Goal: Obtain resource: Obtain resource

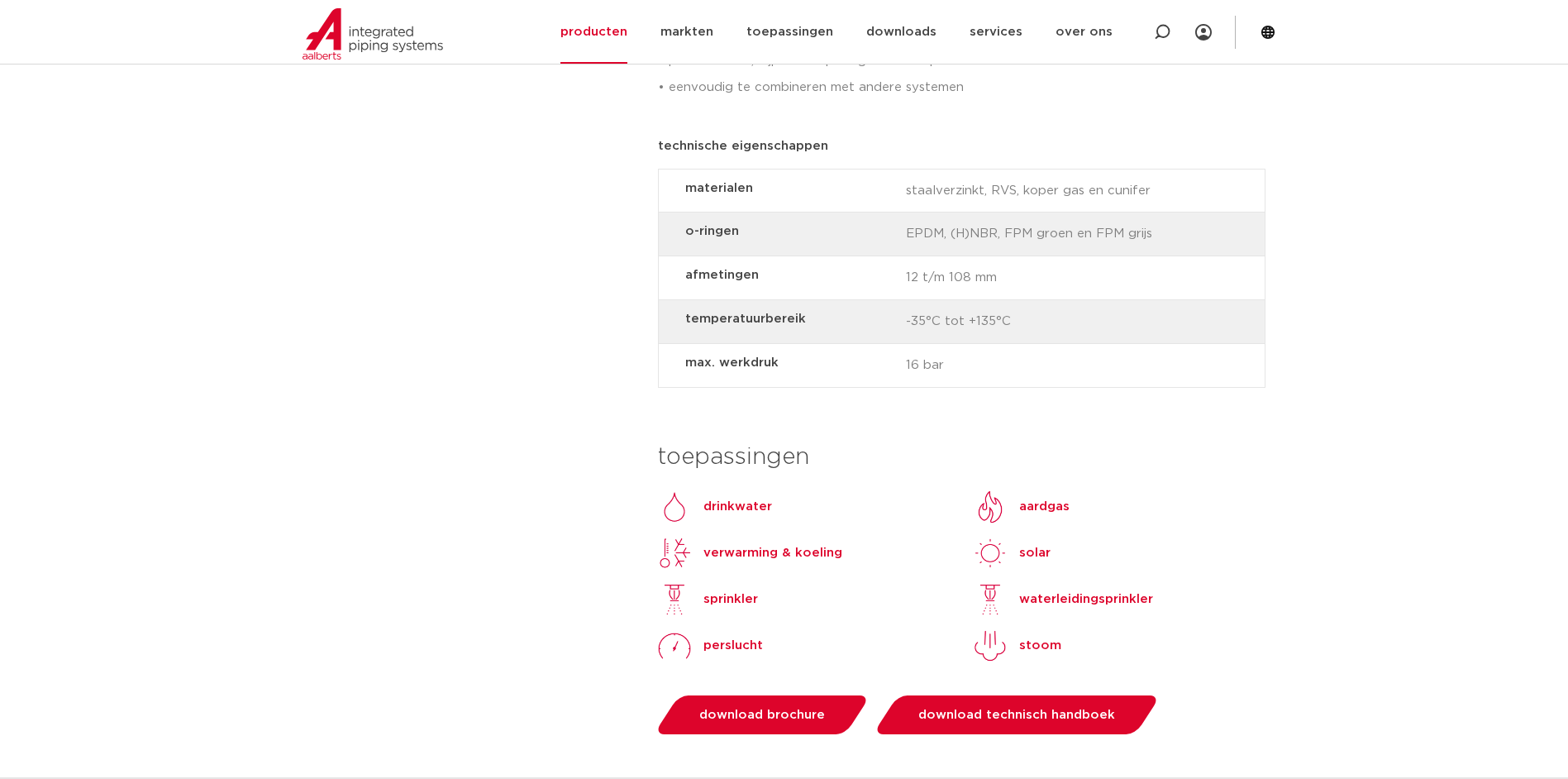
scroll to position [1405, 0]
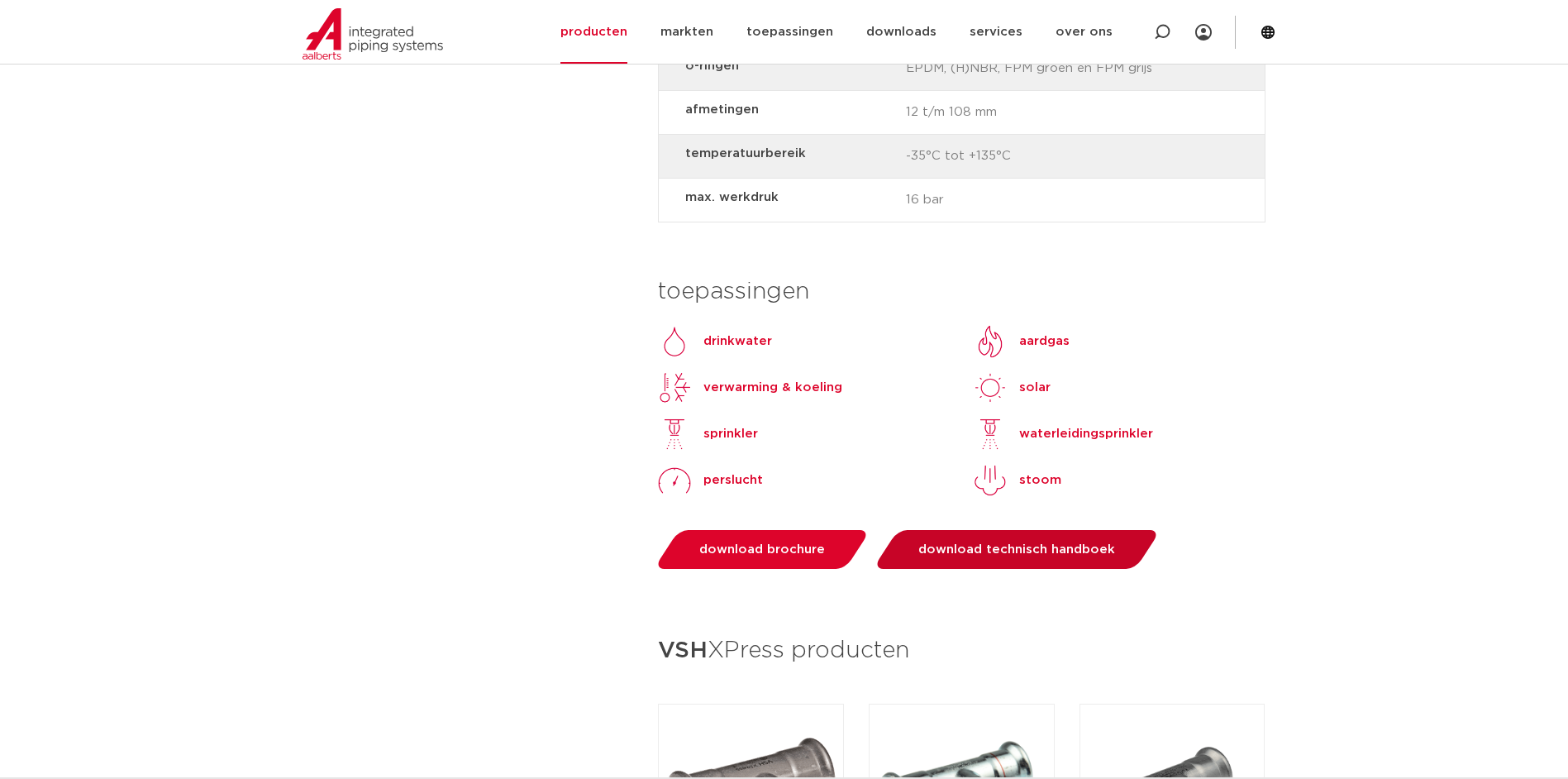
click at [1010, 543] on span "download technisch handboek" at bounding box center [1016, 549] width 197 height 13
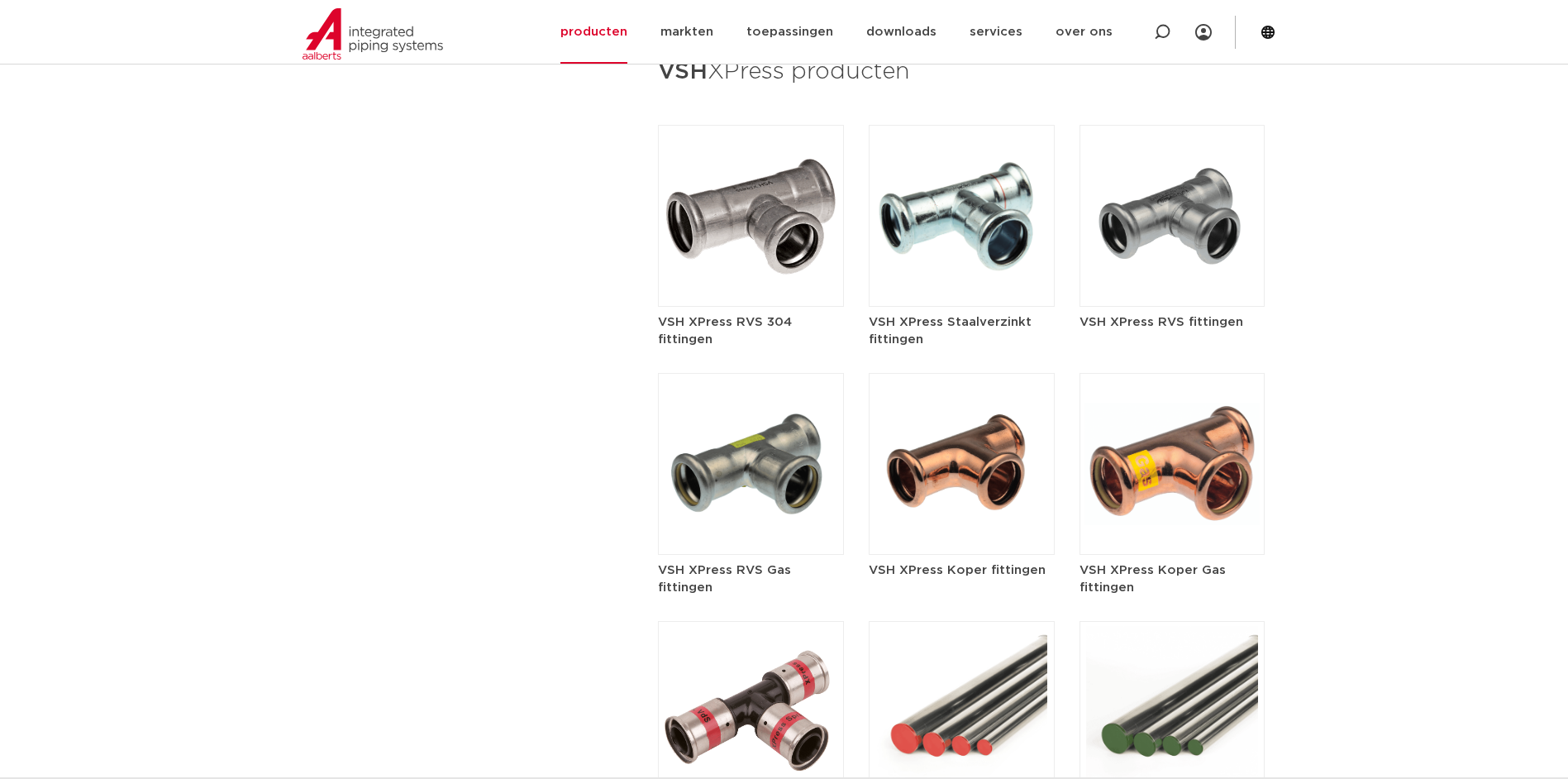
scroll to position [1818, 0]
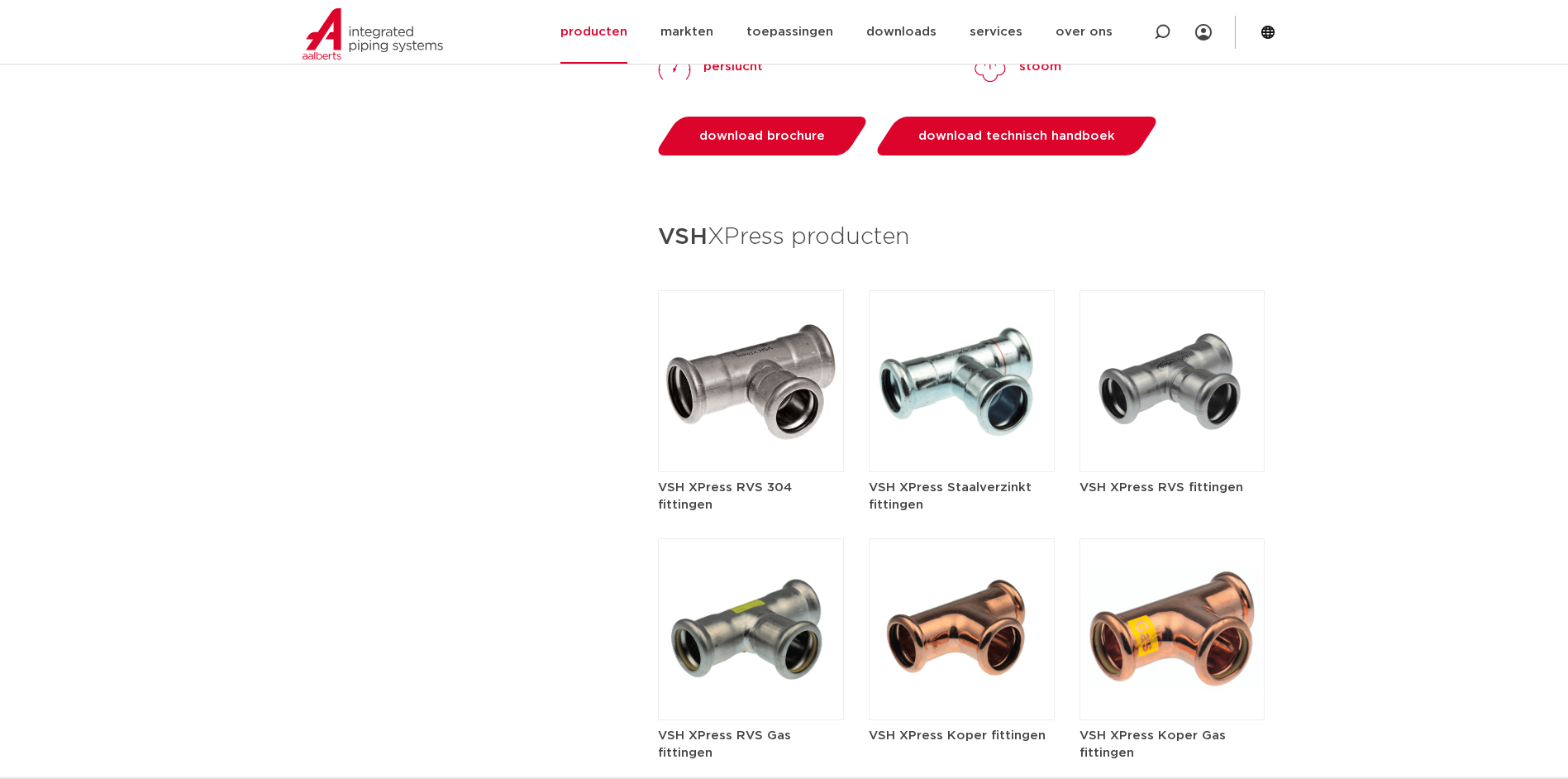
click at [927, 362] on img at bounding box center [961, 381] width 186 height 181
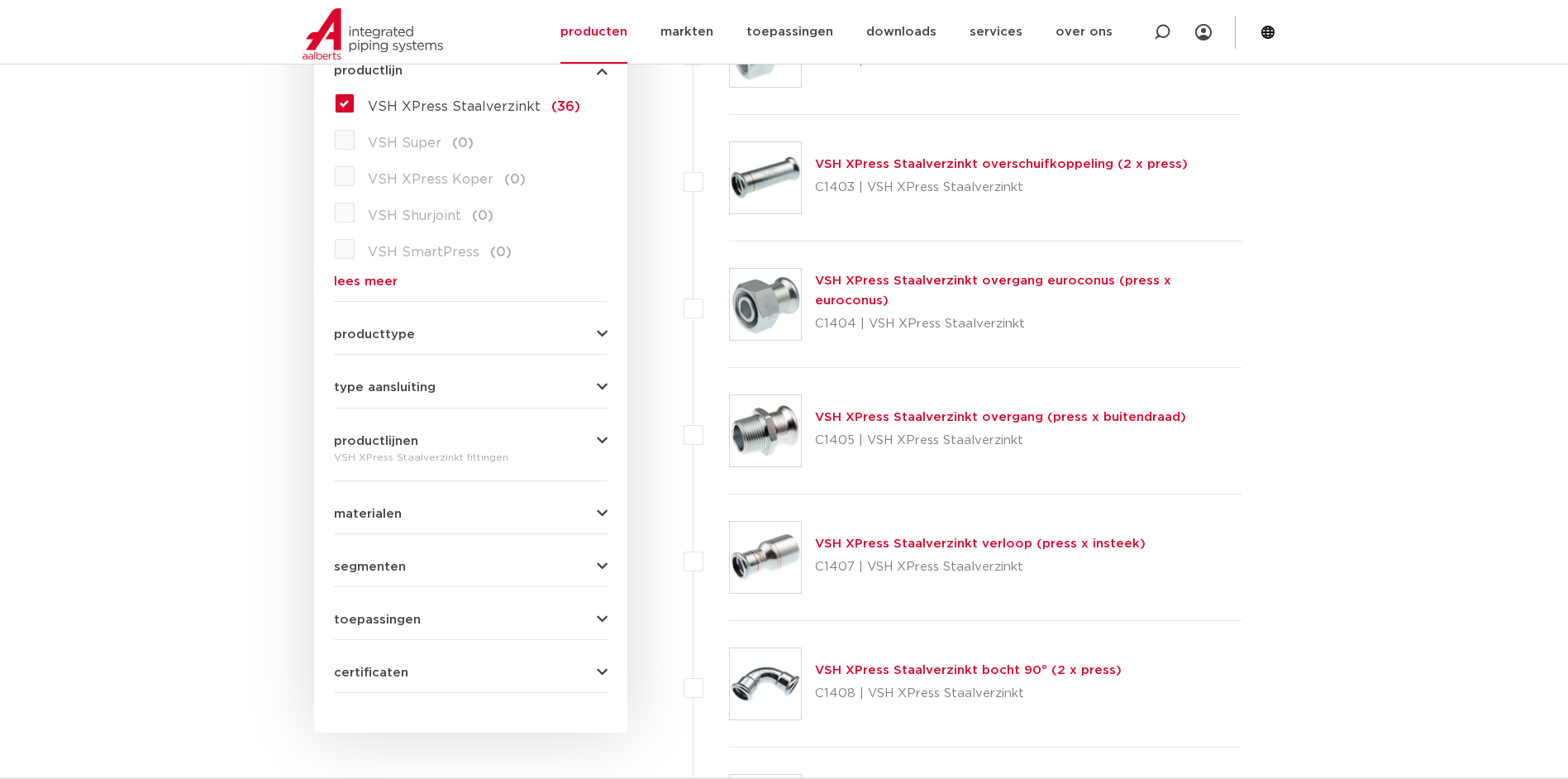
scroll to position [579, 0]
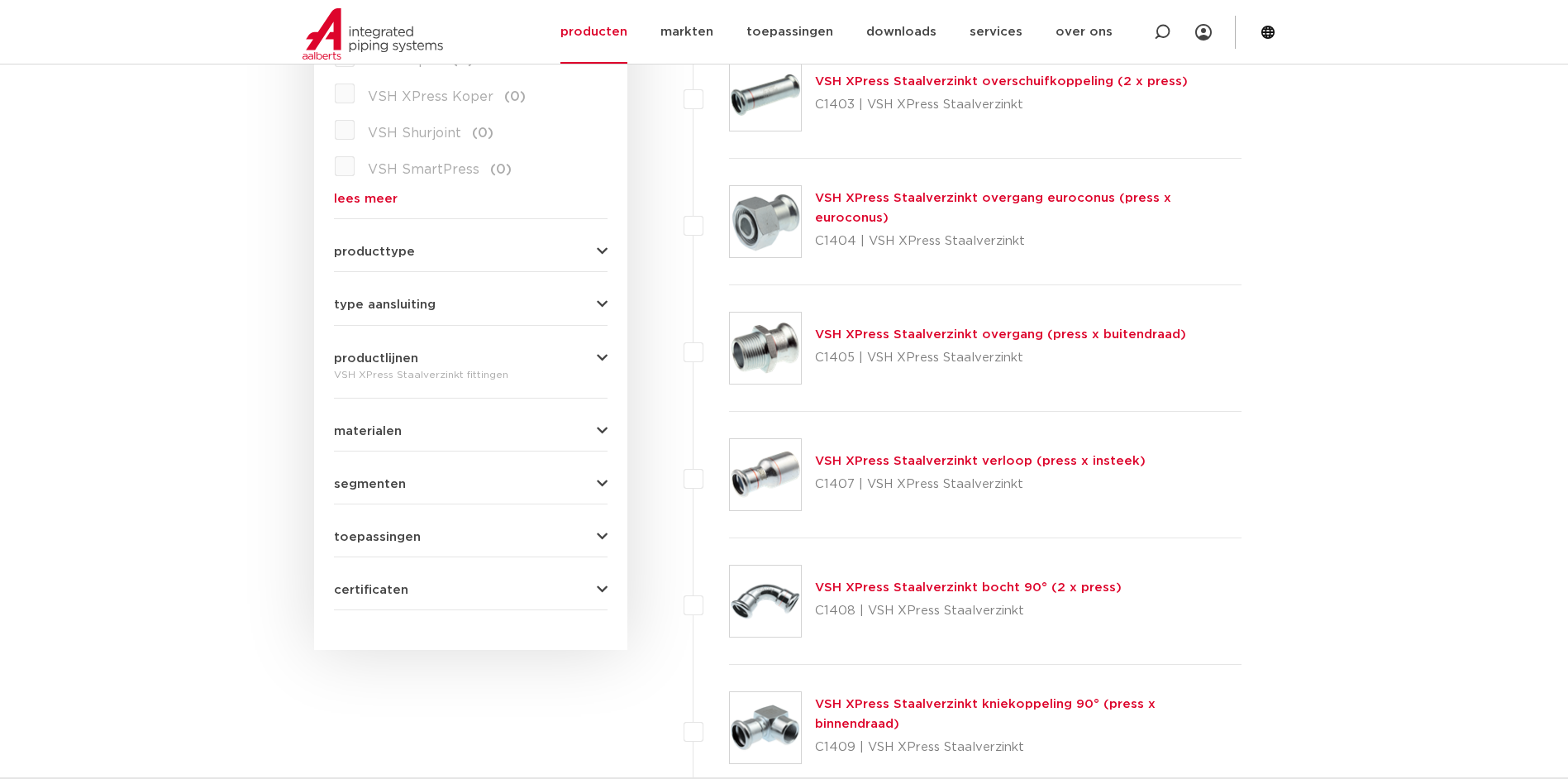
click at [373, 589] on span "certificaten" at bounding box center [371, 589] width 74 height 13
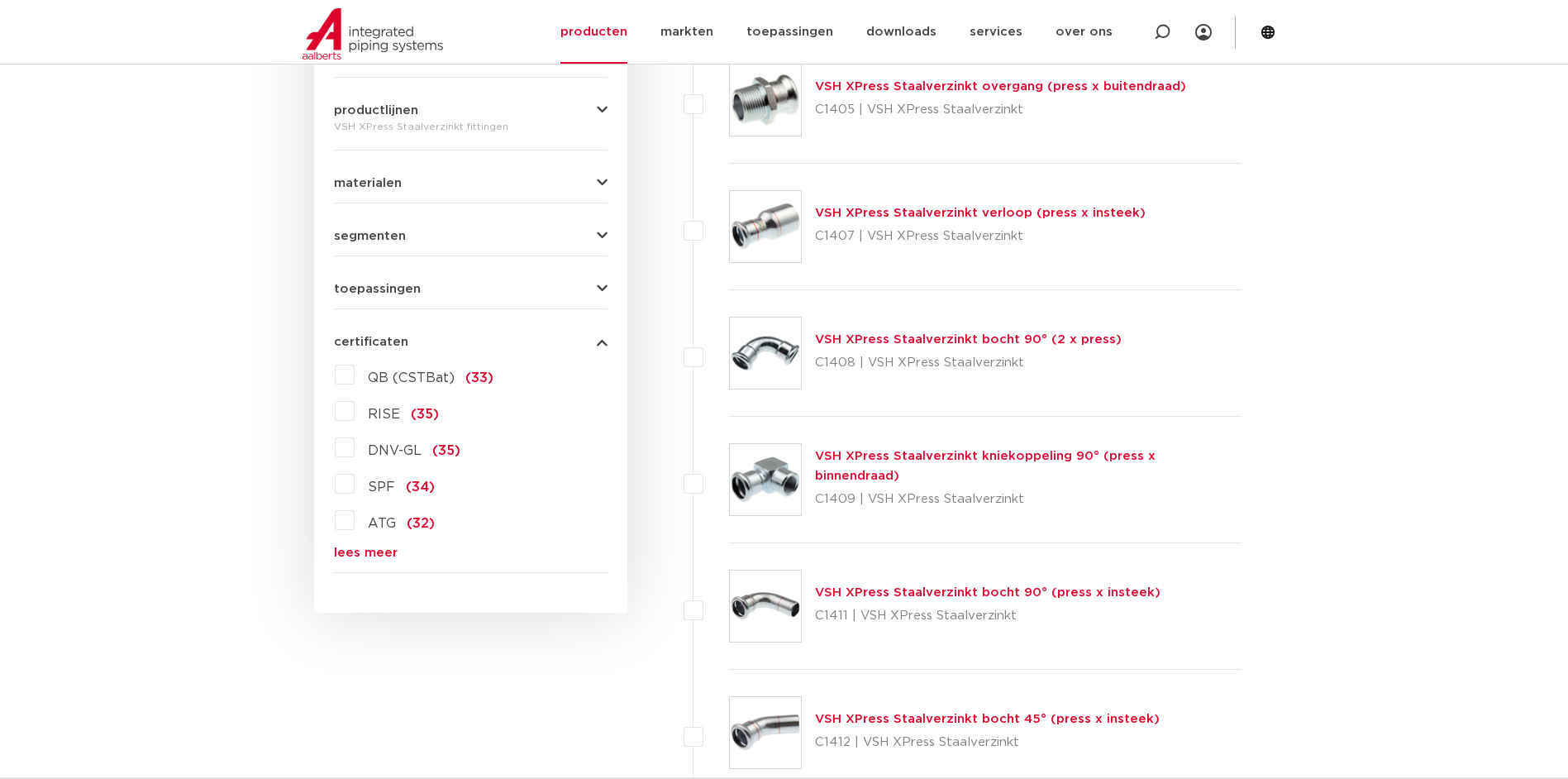
scroll to position [909, 0]
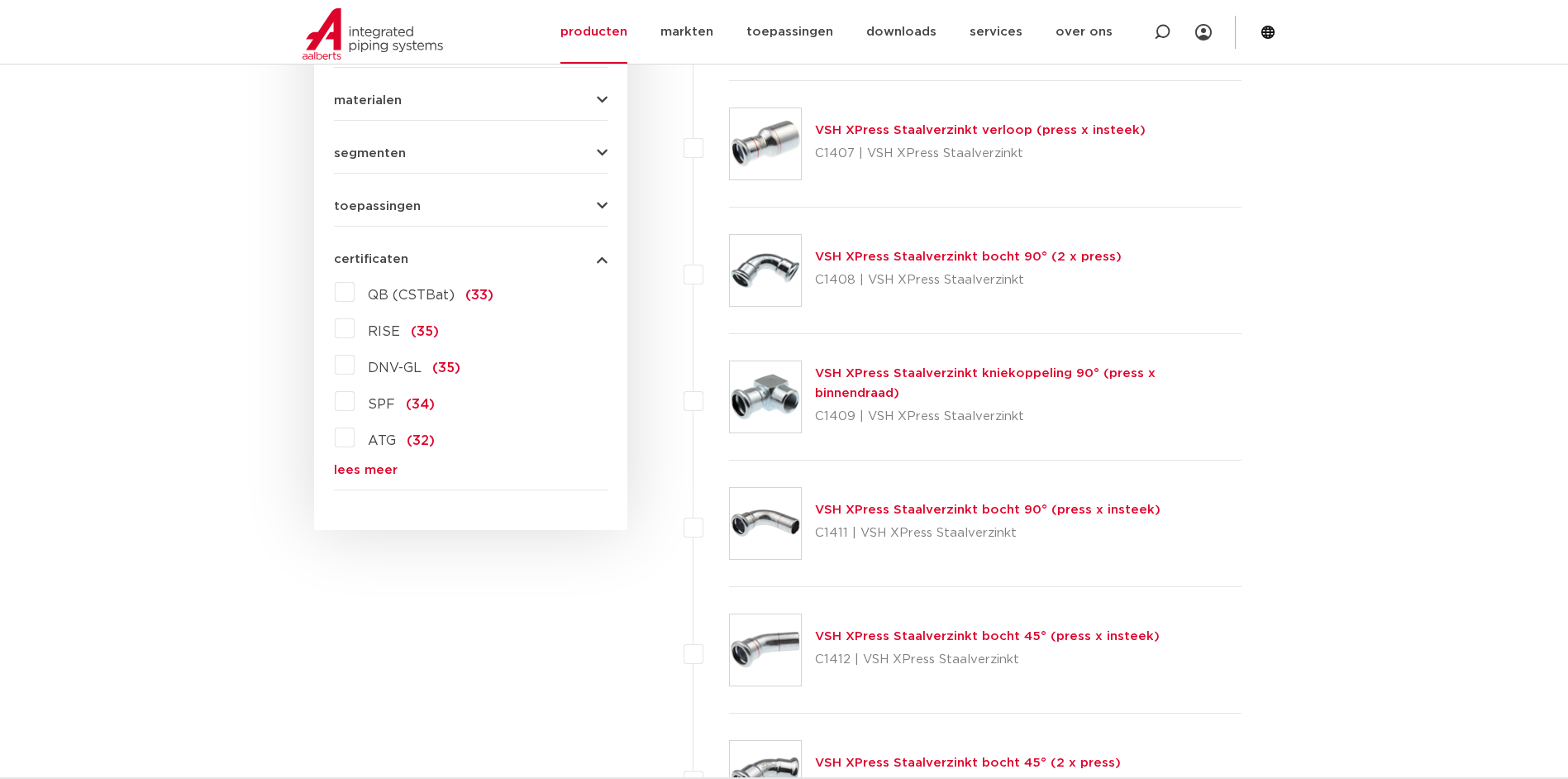
click at [380, 468] on link "lees meer" at bounding box center [471, 469] width 273 height 13
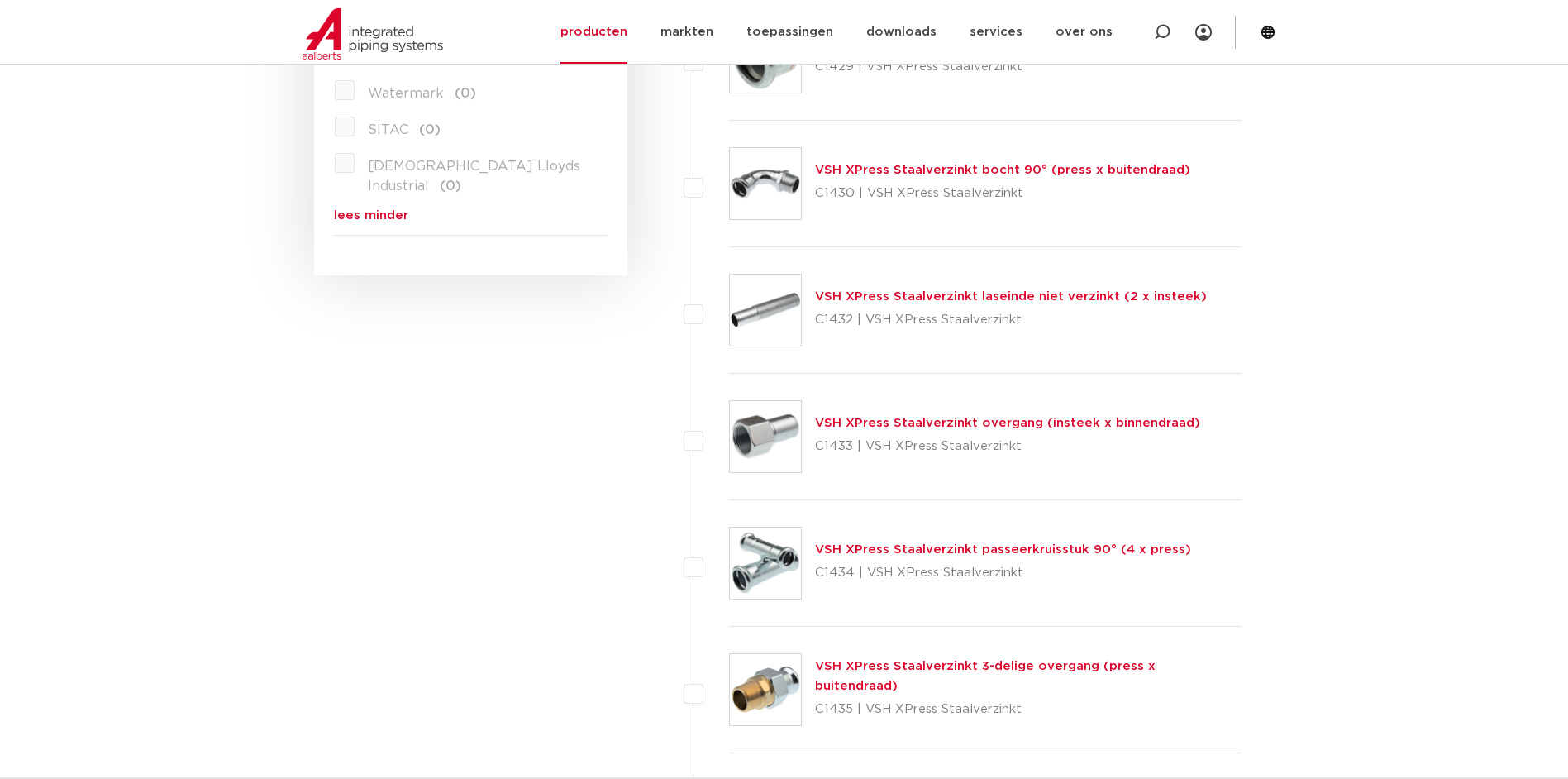
scroll to position [3140, 0]
